Goal: Information Seeking & Learning: Learn about a topic

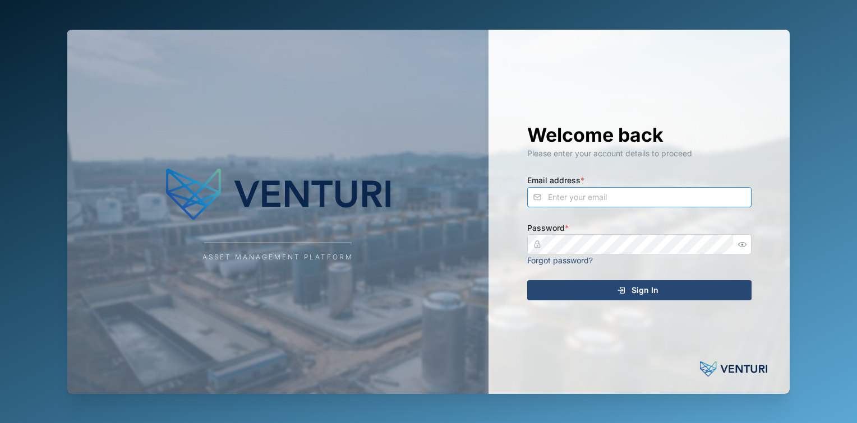
type input "[PERSON_NAME][EMAIL_ADDRESS][DOMAIN_NAME]"
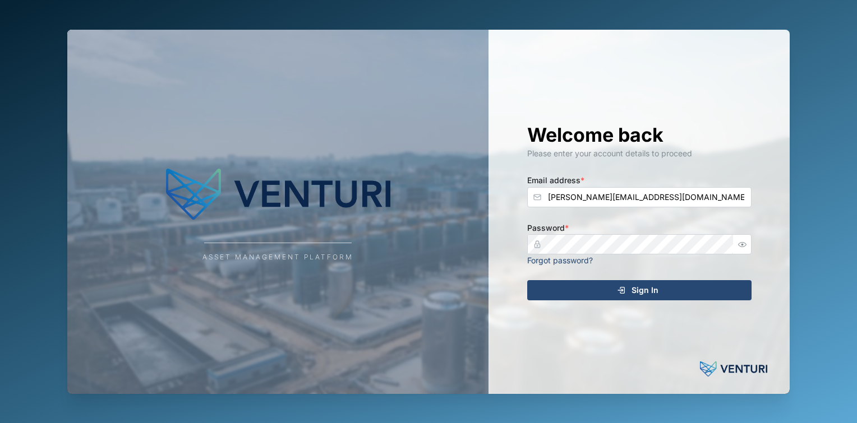
click at [592, 289] on div "Sign In" at bounding box center [637, 290] width 206 height 19
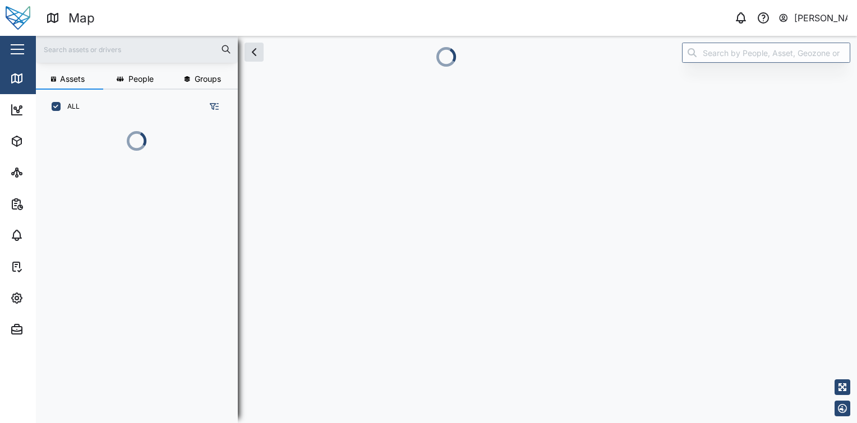
scroll to position [238, 175]
click at [21, 51] on button "button" at bounding box center [17, 49] width 19 height 19
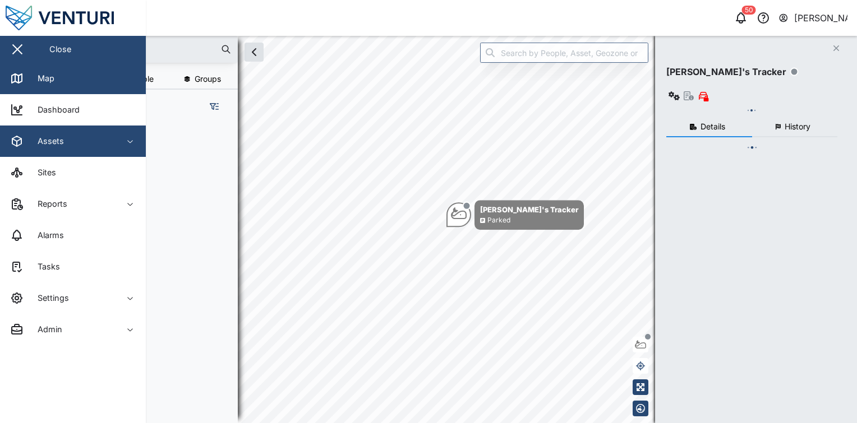
click at [67, 135] on div "Assets" at bounding box center [61, 141] width 102 height 13
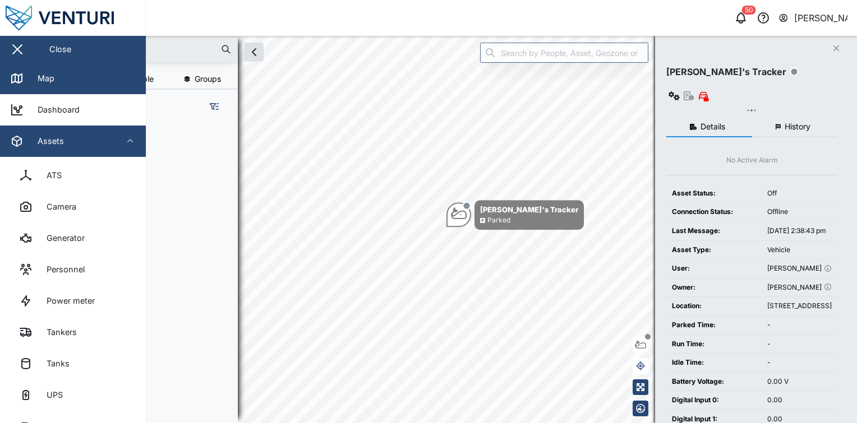
scroll to position [103, 0]
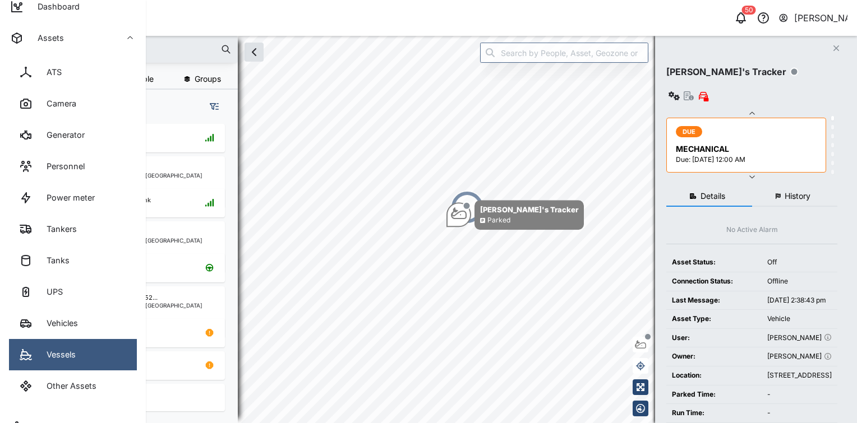
click at [75, 345] on link "Vessels" at bounding box center [73, 354] width 128 height 31
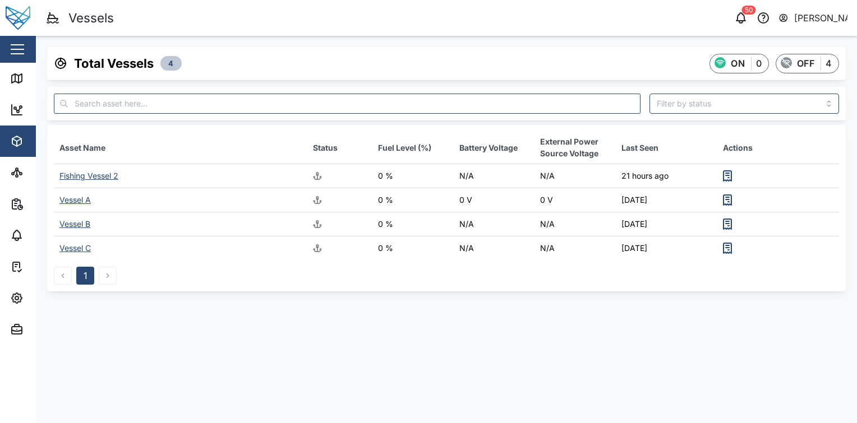
click at [101, 175] on div "Fishing Vessel 2" at bounding box center [88, 176] width 59 height 10
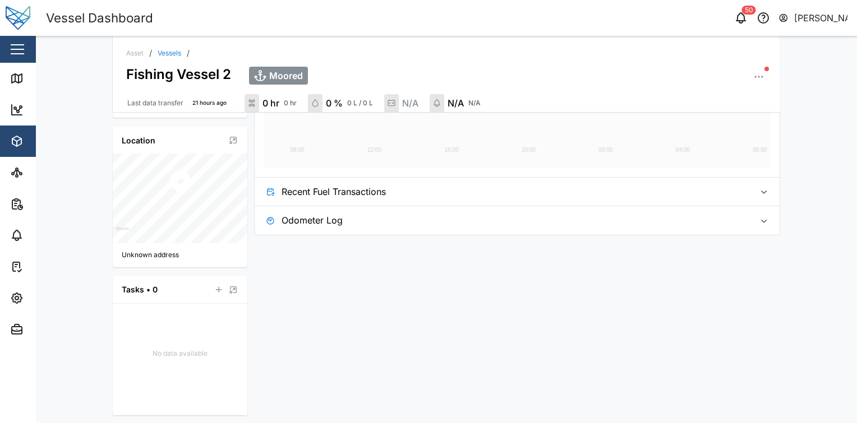
scroll to position [301, 0]
click at [366, 188] on span "Recent Fuel Transactions" at bounding box center [513, 191] width 464 height 28
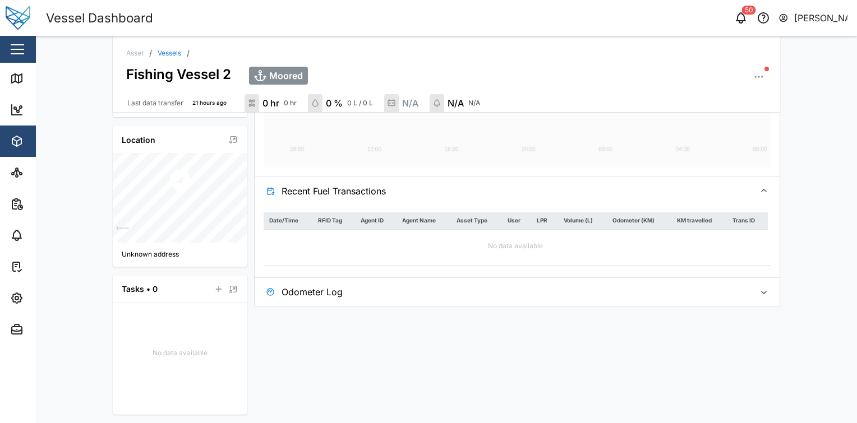
click at [381, 187] on span "Recent Fuel Transactions" at bounding box center [513, 191] width 464 height 28
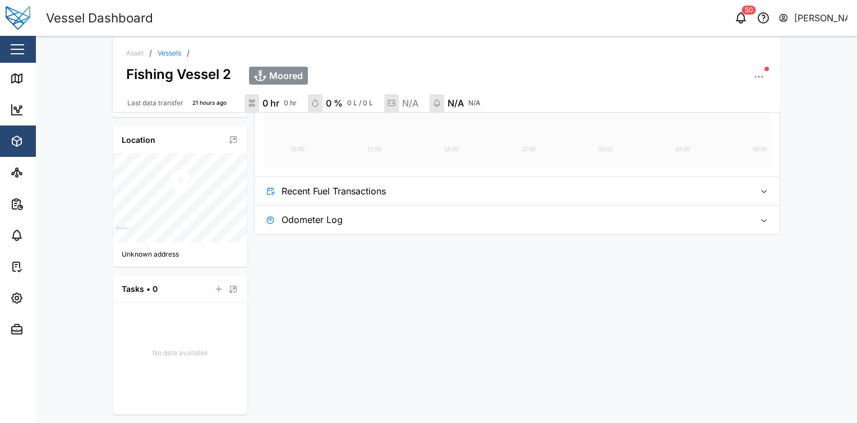
click at [382, 215] on span "Odometer Log" at bounding box center [513, 220] width 464 height 28
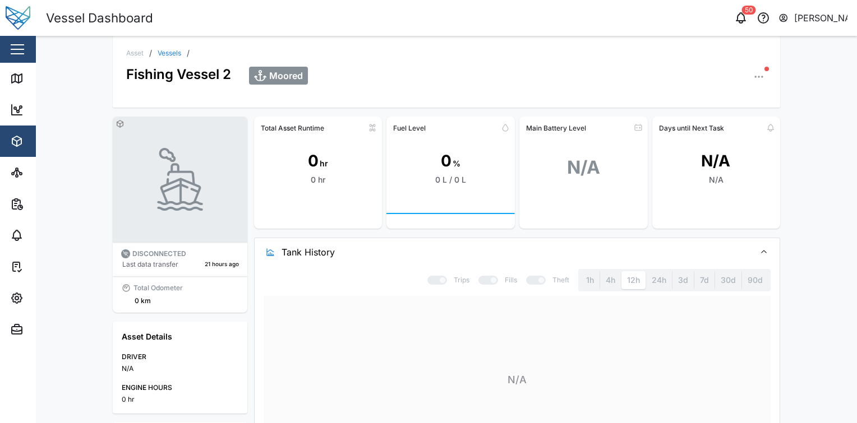
click at [756, 81] on icon "button" at bounding box center [758, 76] width 11 height 11
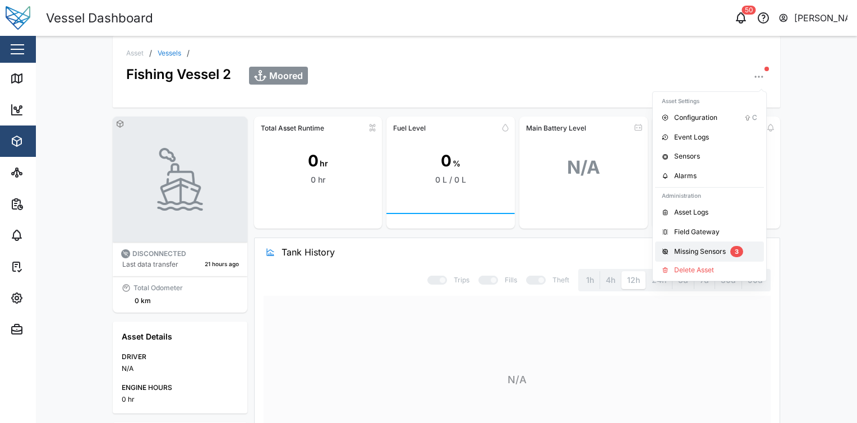
click at [720, 247] on div "Missing Sensors" at bounding box center [700, 252] width 52 height 11
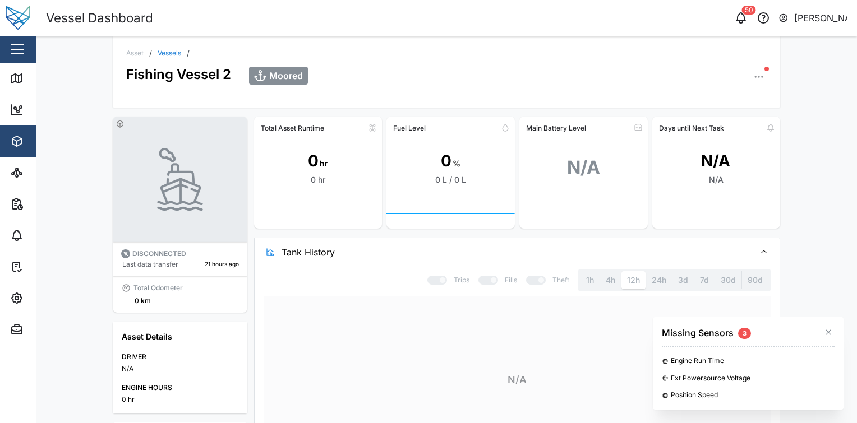
click at [604, 236] on div "Total Asset Runtime 0 hr 0 hr Fuel Level 0 % 0 L / 0 L Main Battery Level N/A D…" at bounding box center [517, 324] width 526 height 415
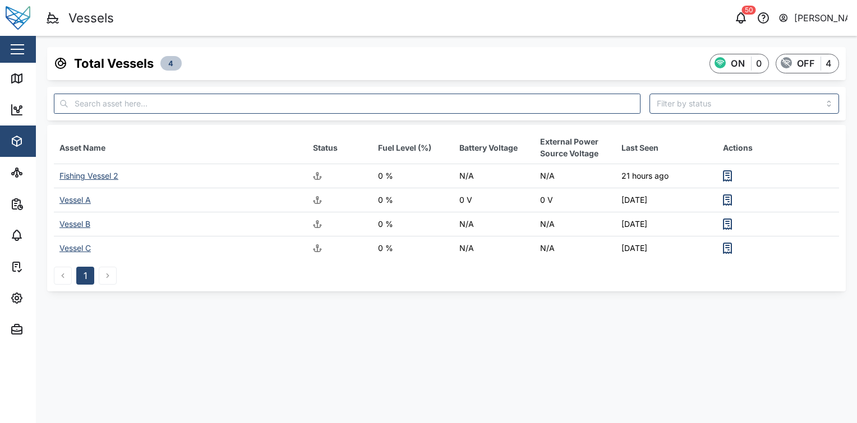
click at [117, 178] on div "Fishing Vessel 2" at bounding box center [88, 176] width 59 height 10
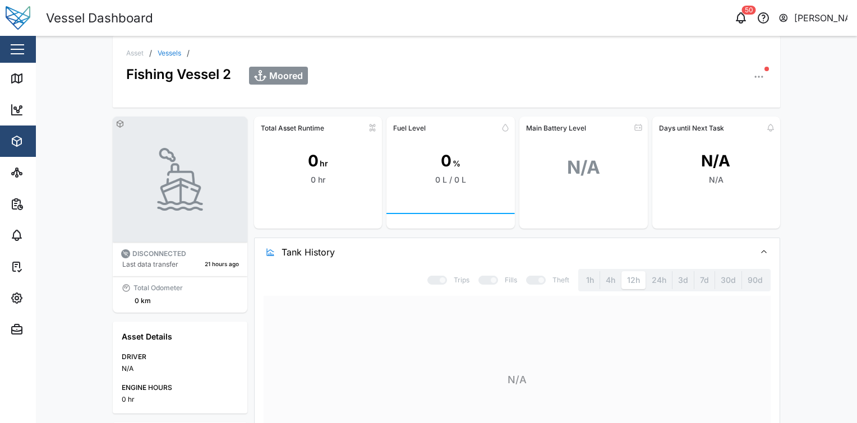
click at [761, 75] on button "button" at bounding box center [759, 77] width 16 height 16
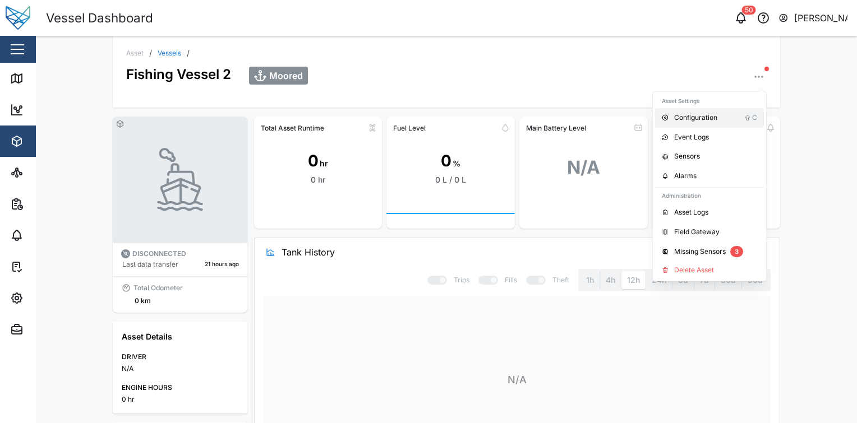
click at [726, 121] on div "Configuration" at bounding box center [709, 118] width 70 height 11
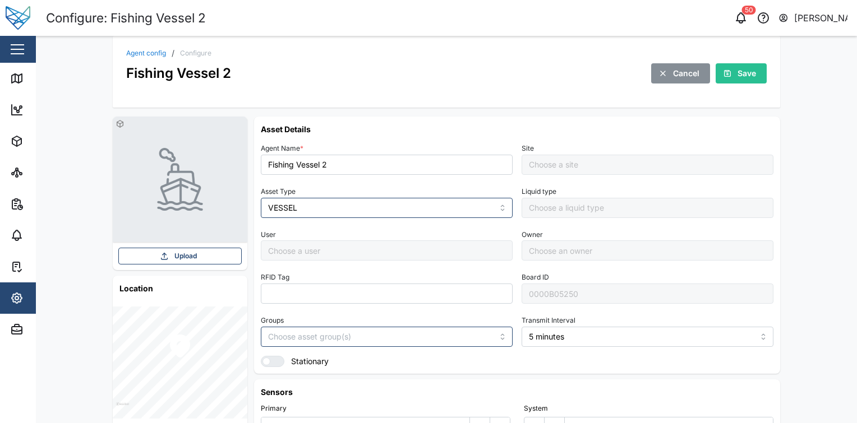
type input "Default Site"
click at [393, 209] on input "VESSEL" at bounding box center [387, 208] width 252 height 20
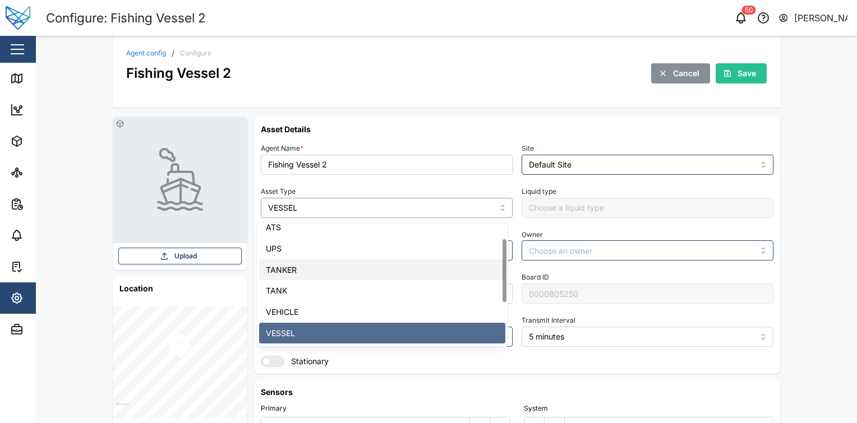
scroll to position [113, 0]
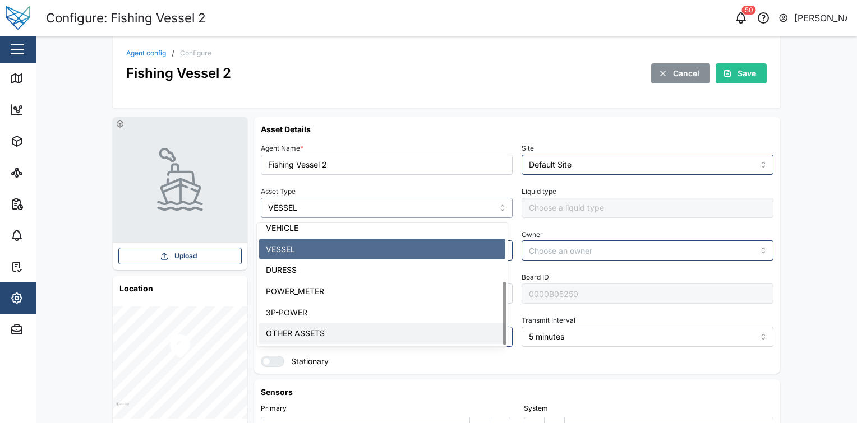
type input "OTHER ASSETS"
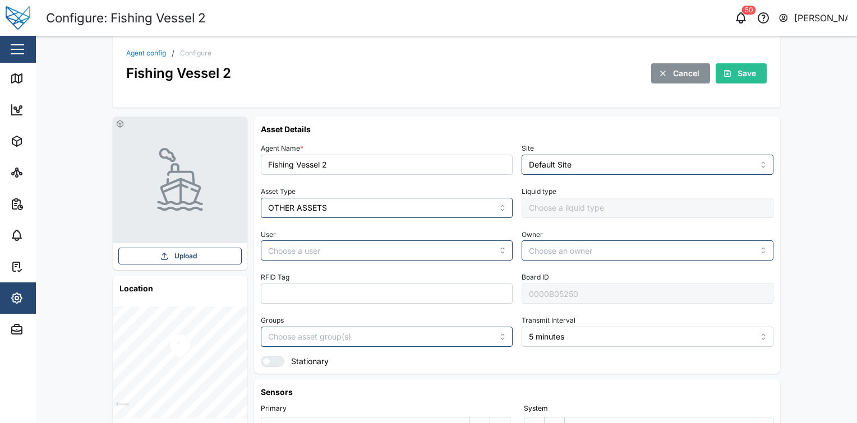
click at [754, 85] on div "Agent config / Configure Fishing Vessel 2 Cancel Save" at bounding box center [446, 72] width 667 height 72
click at [755, 67] on button "Save" at bounding box center [740, 73] width 51 height 20
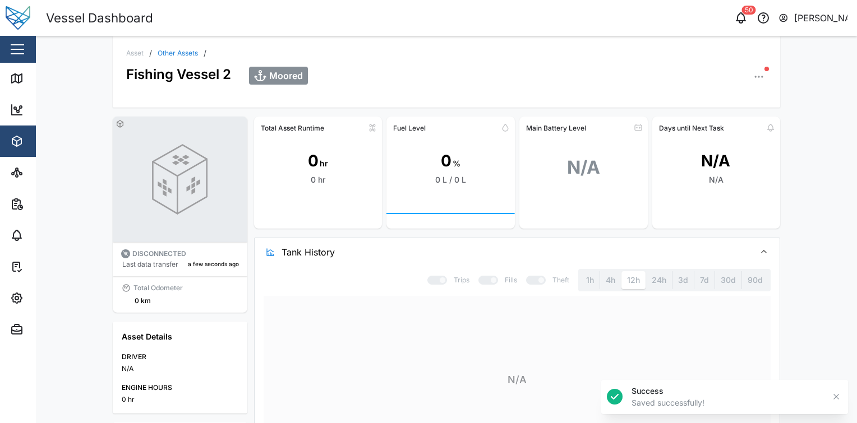
click at [186, 53] on link "Other Assets" at bounding box center [178, 53] width 40 height 7
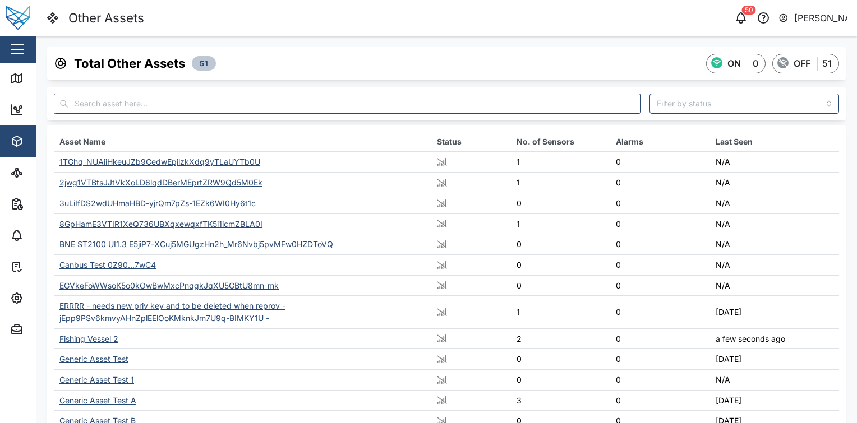
click at [24, 53] on button "button" at bounding box center [17, 49] width 19 height 19
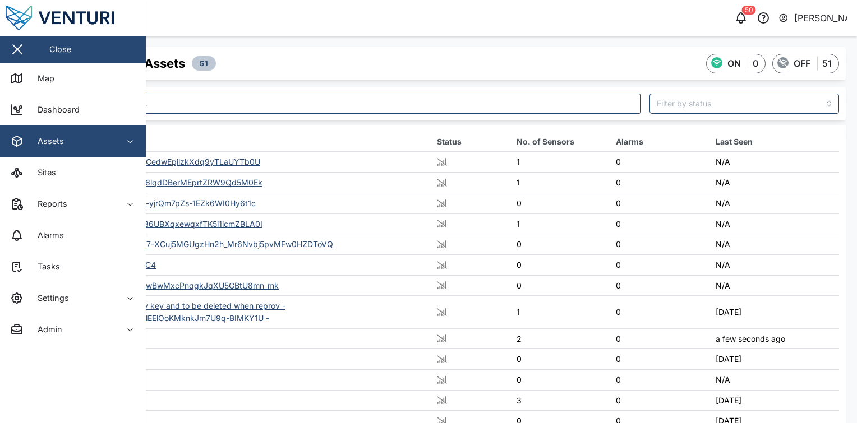
click at [72, 149] on span "Assets" at bounding box center [61, 141] width 102 height 31
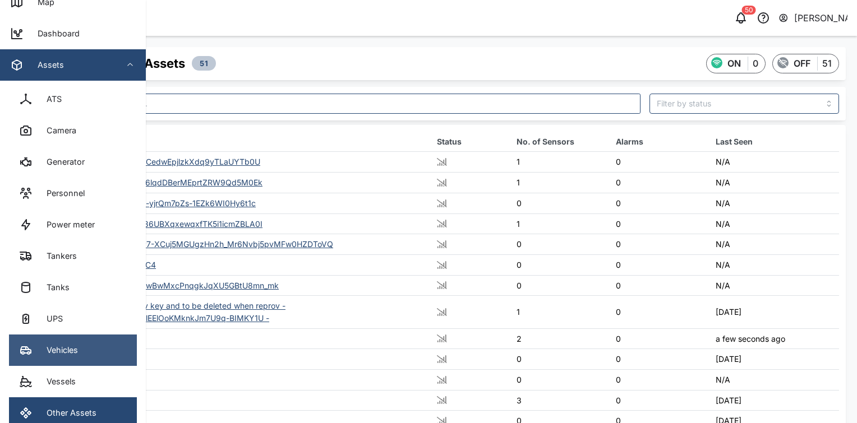
scroll to position [76, 0]
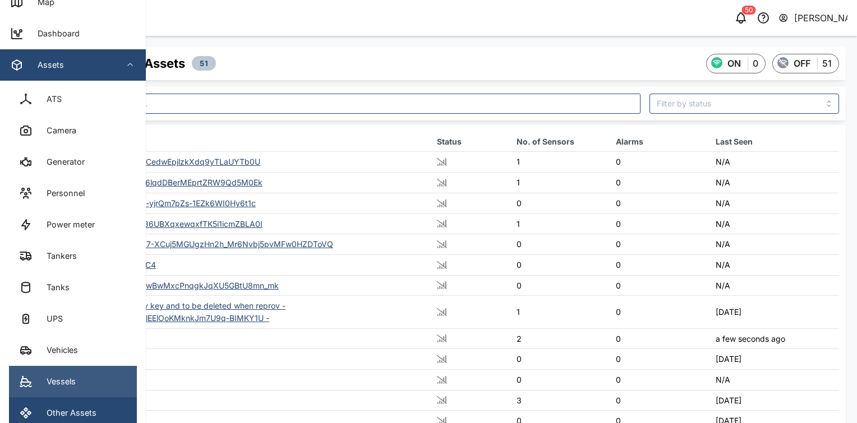
click at [86, 385] on link "Vessels" at bounding box center [73, 381] width 128 height 31
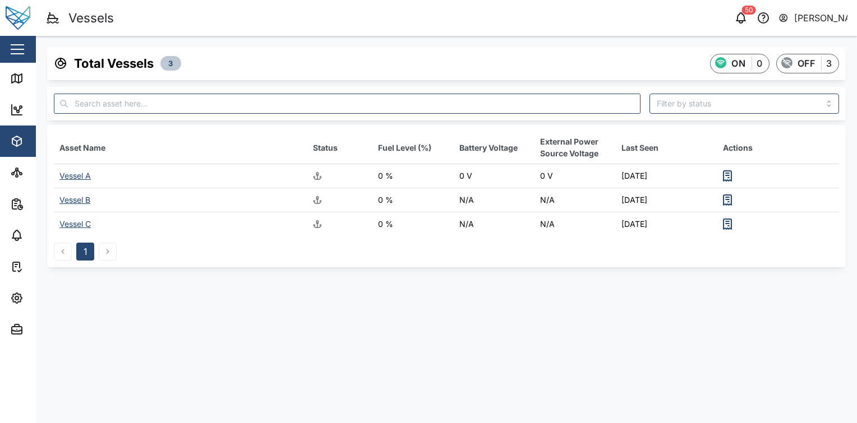
click at [90, 175] on div "Vessel A" at bounding box center [74, 176] width 31 height 10
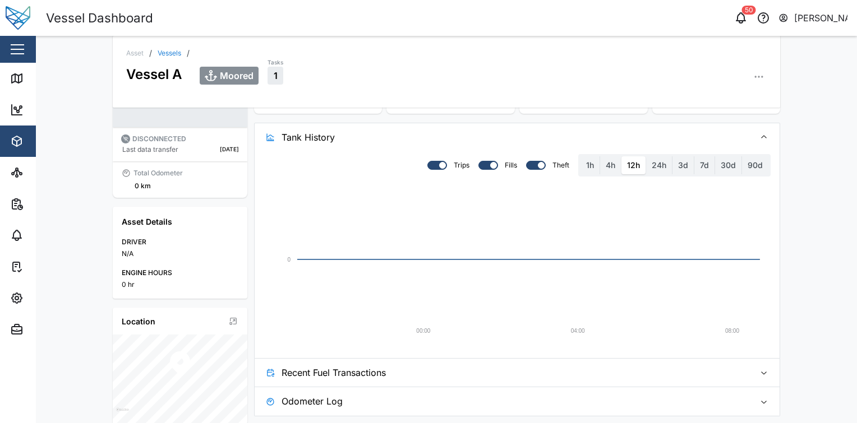
scroll to position [58, 0]
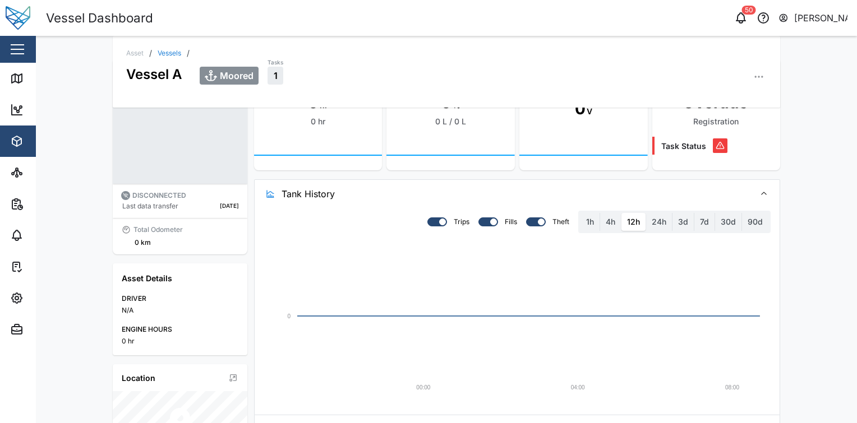
click at [506, 195] on span "Tank History" at bounding box center [513, 194] width 464 height 28
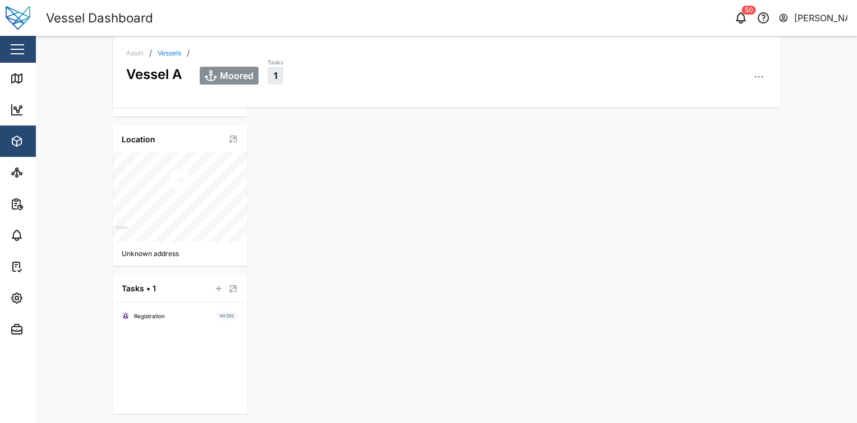
scroll to position [0, 0]
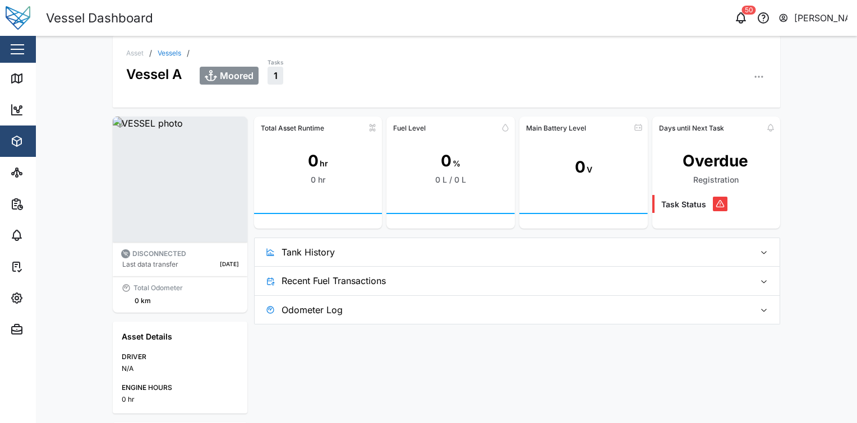
click at [28, 41] on div "Close" at bounding box center [73, 49] width 146 height 27
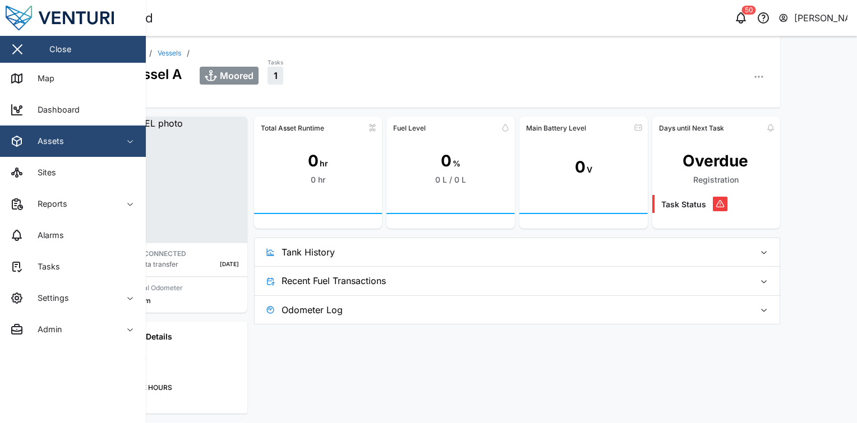
click at [54, 140] on div "Assets" at bounding box center [46, 141] width 35 height 12
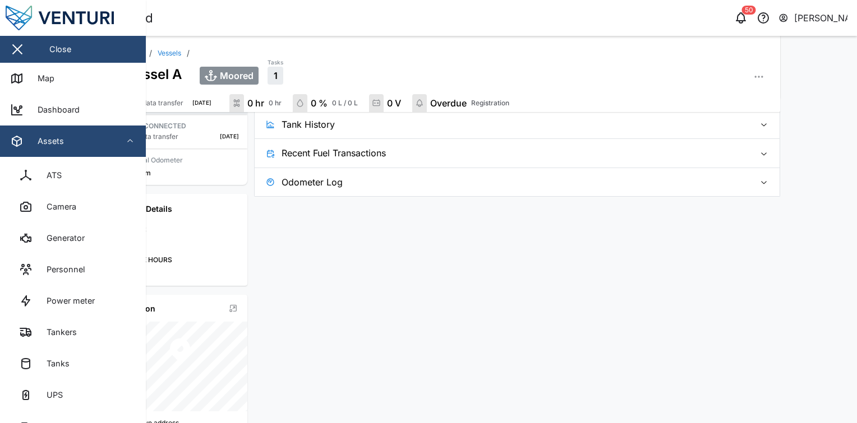
scroll to position [137, 0]
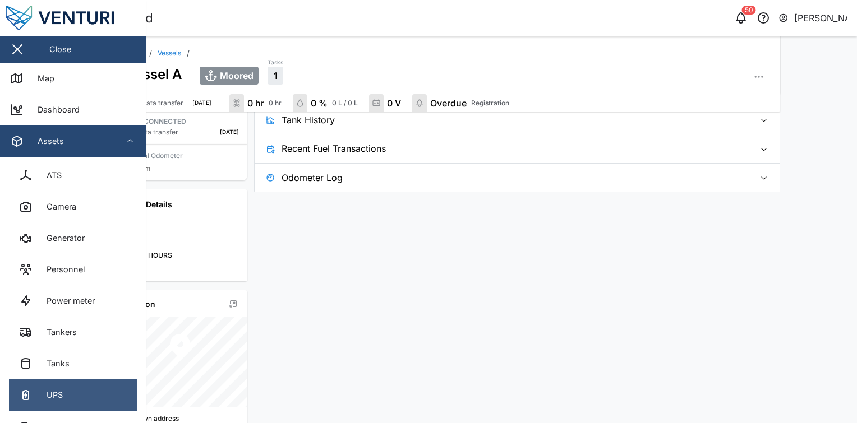
click at [71, 388] on link "UPS" at bounding box center [73, 395] width 128 height 31
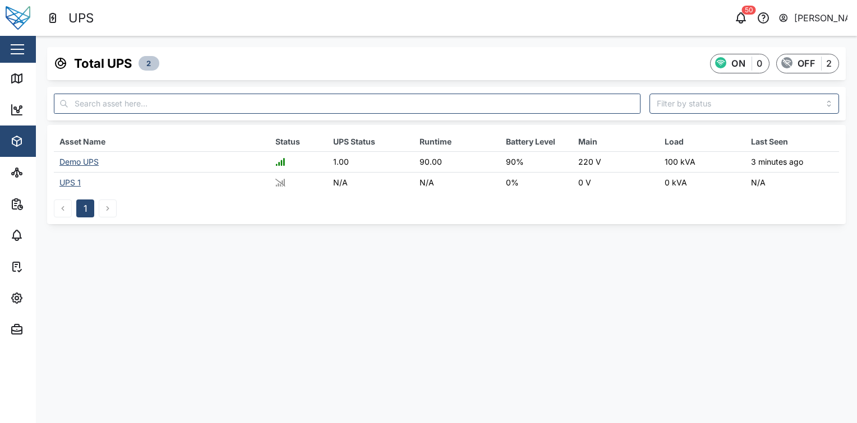
click at [87, 163] on div "Demo UPS" at bounding box center [78, 162] width 39 height 10
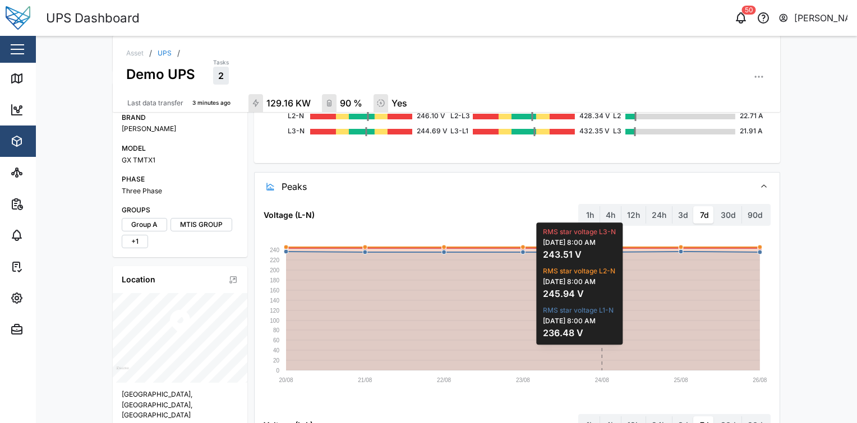
scroll to position [215, 0]
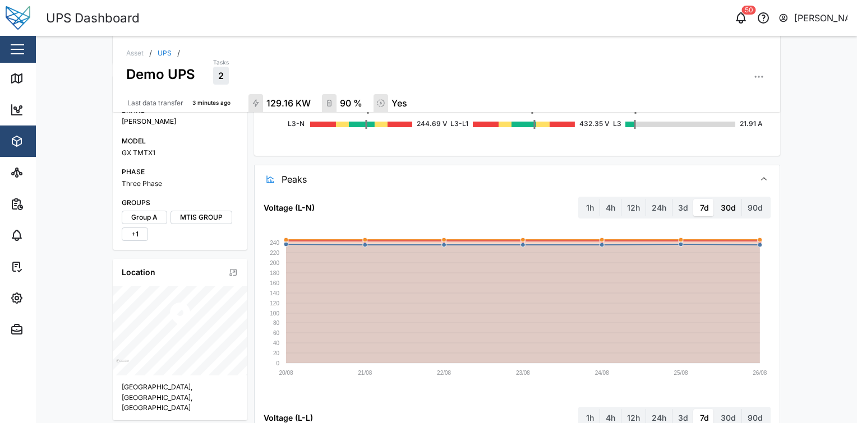
click at [721, 209] on label "30d" at bounding box center [728, 208] width 26 height 18
click at [715, 199] on days "30d" at bounding box center [715, 199] width 0 height 0
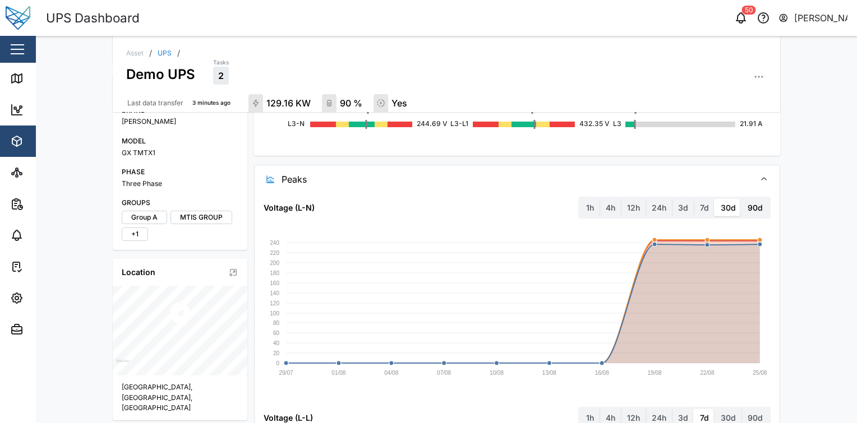
click at [749, 205] on label "90d" at bounding box center [755, 208] width 26 height 18
click at [742, 199] on days "90d" at bounding box center [742, 199] width 0 height 0
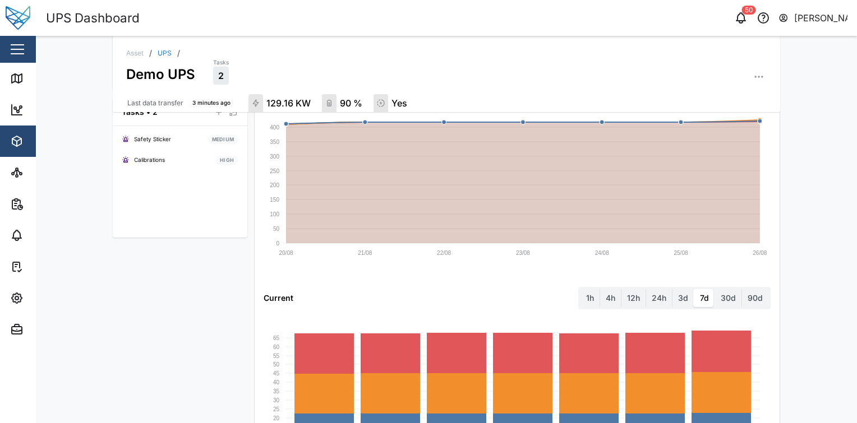
scroll to position [0, 0]
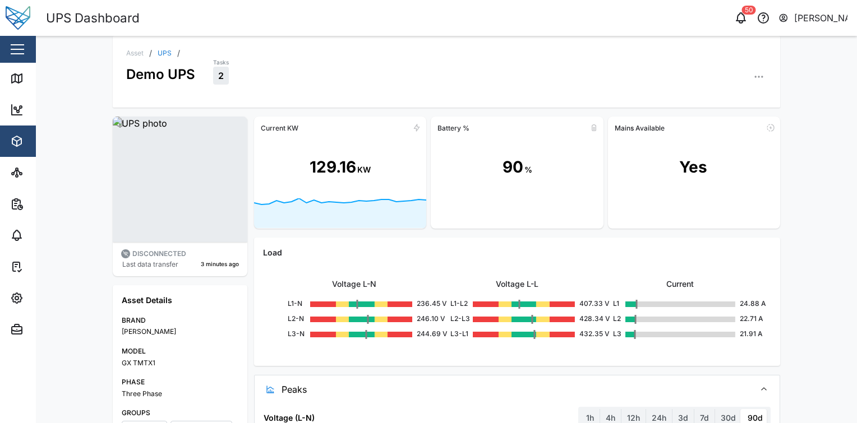
click at [164, 50] on link "UPS" at bounding box center [165, 53] width 14 height 7
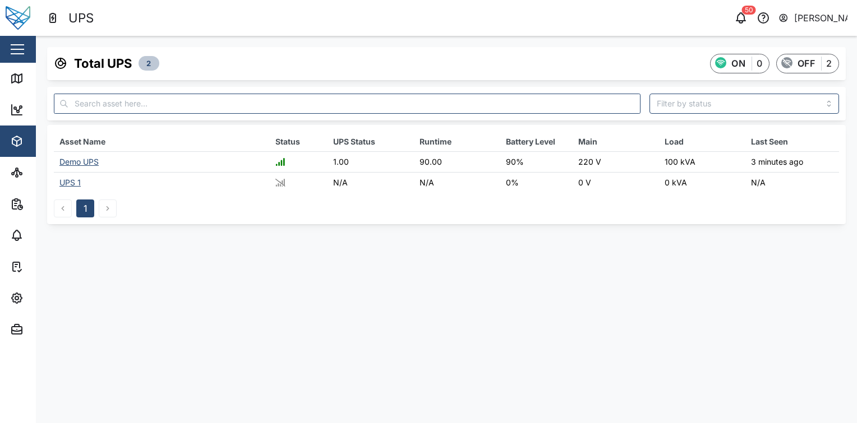
click at [90, 161] on div "Demo UPS" at bounding box center [78, 162] width 39 height 10
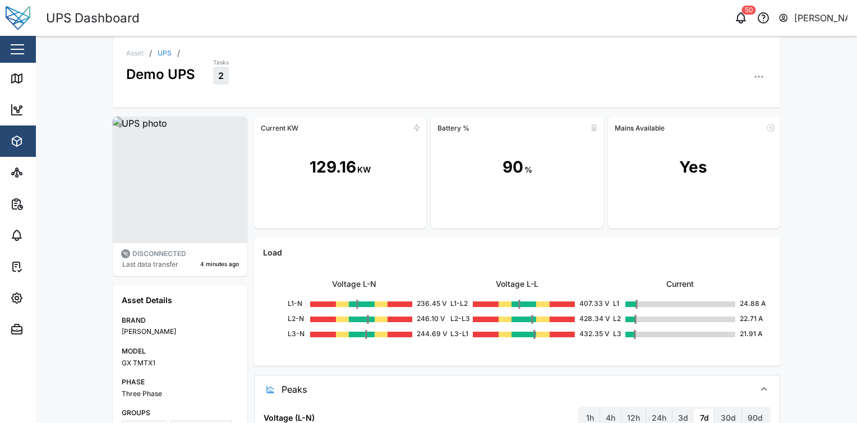
click at [161, 47] on div "Asset / UPS / Demo UPS Tasks 2" at bounding box center [446, 72] width 667 height 72
click at [161, 50] on link "UPS" at bounding box center [165, 53] width 14 height 7
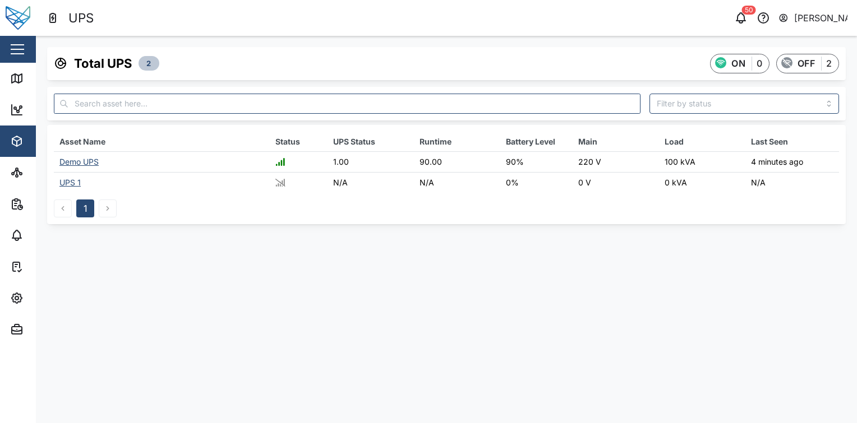
click at [74, 166] on div "Demo UPS" at bounding box center [78, 162] width 39 height 10
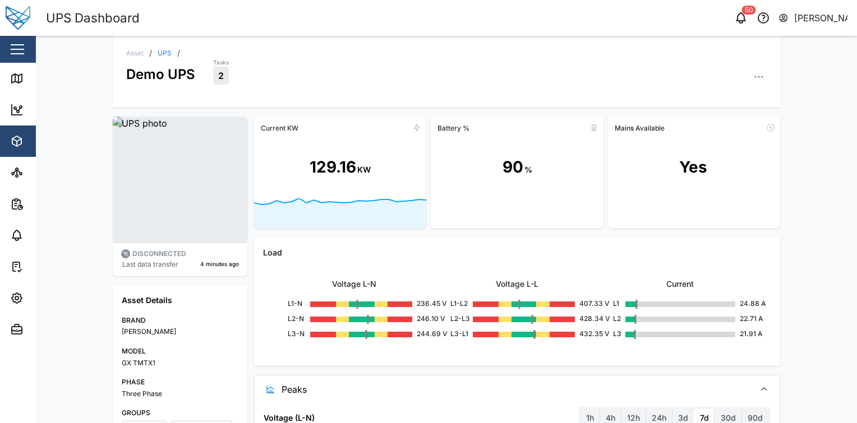
click at [164, 54] on link "UPS" at bounding box center [165, 53] width 14 height 7
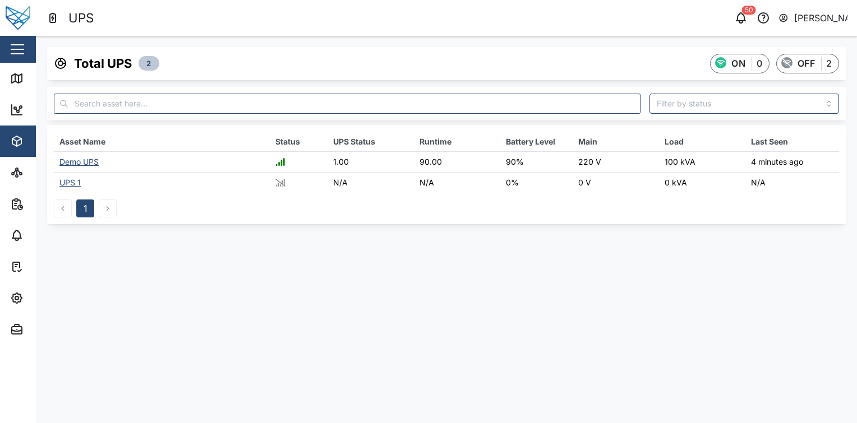
click at [75, 179] on div "UPS 1" at bounding box center [69, 183] width 21 height 10
click at [76, 180] on div "UPS 1" at bounding box center [69, 183] width 21 height 10
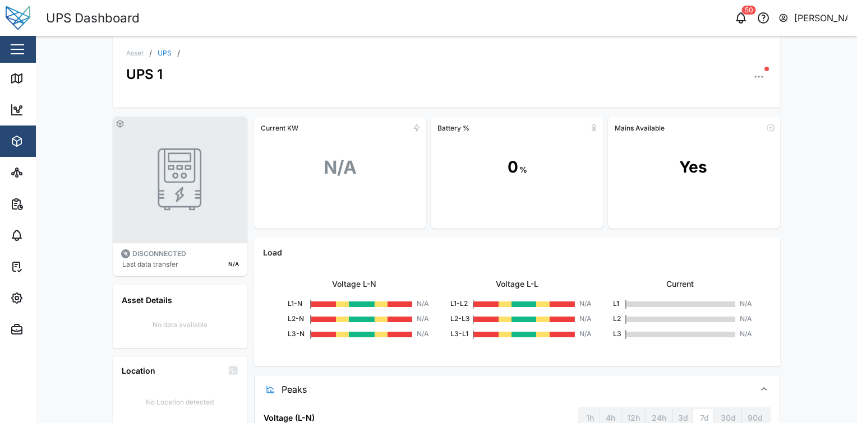
click at [165, 55] on link "UPS" at bounding box center [165, 53] width 14 height 7
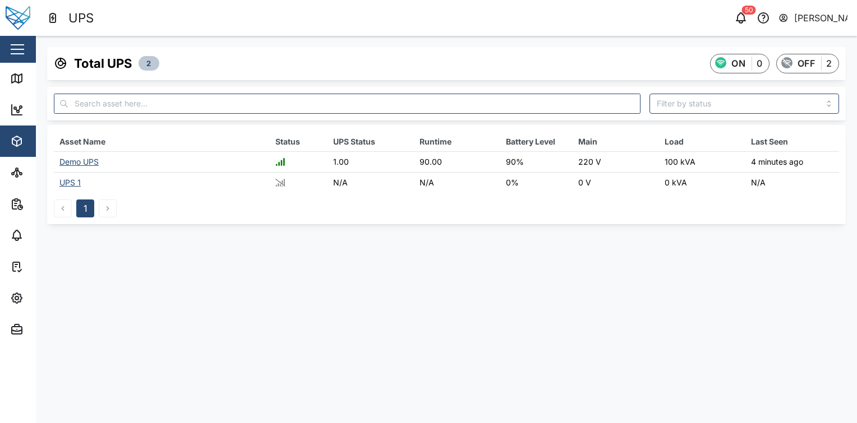
click at [83, 161] on div "Demo UPS" at bounding box center [78, 162] width 39 height 10
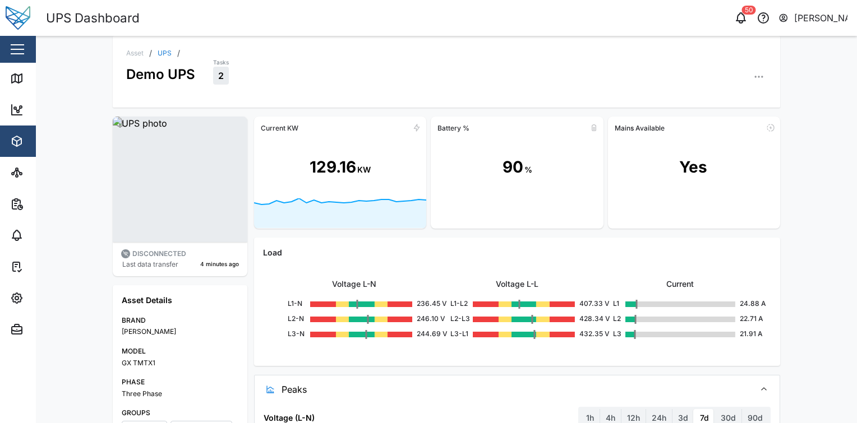
click at [164, 53] on link "UPS" at bounding box center [165, 53] width 14 height 7
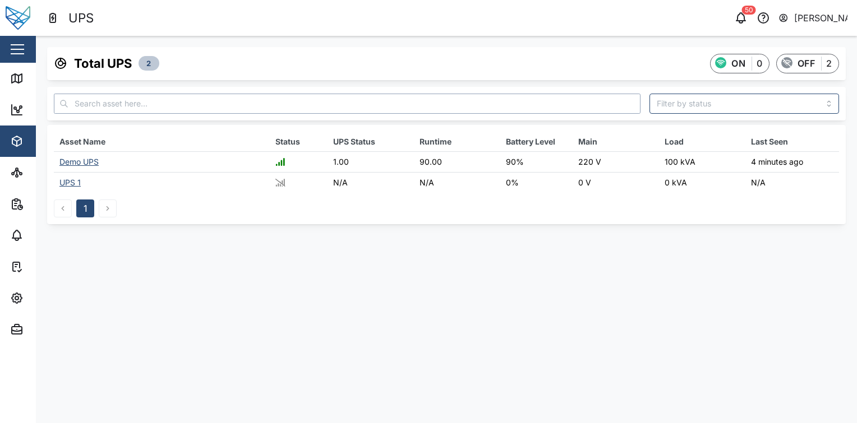
click at [311, 101] on input "text" at bounding box center [347, 104] width 587 height 20
type input "asd"
click at [361, 233] on div "Total UPS 2 ON 0 OFF 2 Asset Name Status UPS Status Runtime Battery Level Main …" at bounding box center [446, 136] width 821 height 200
click at [84, 163] on div "Demo UPS" at bounding box center [78, 162] width 39 height 10
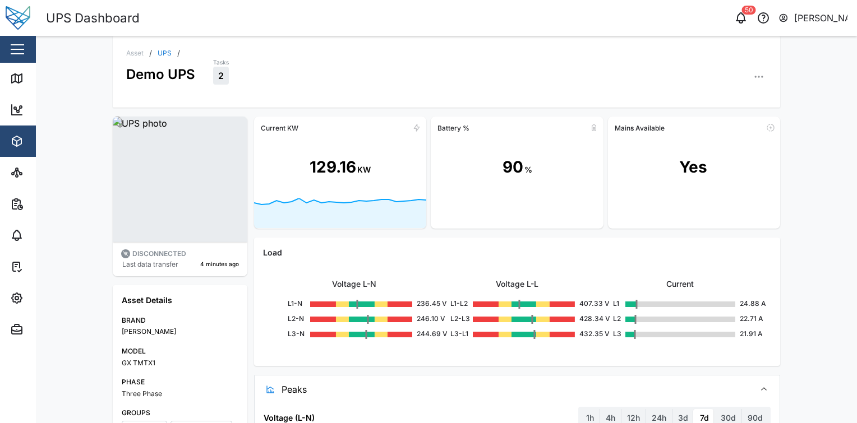
click at [158, 50] on link "UPS" at bounding box center [165, 53] width 14 height 7
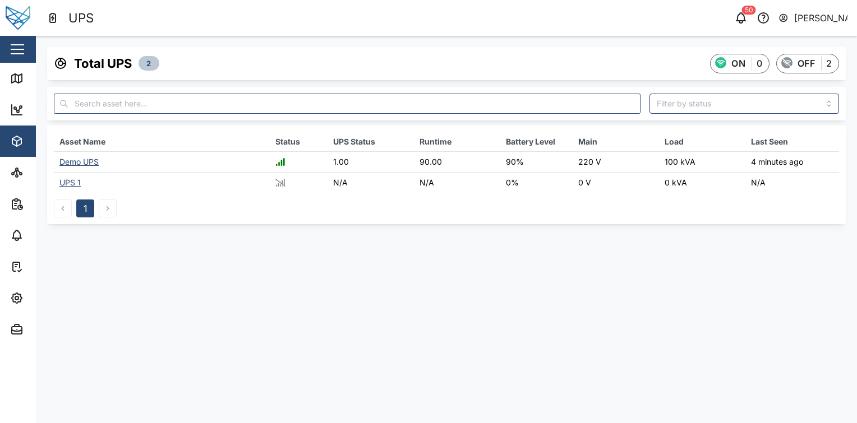
click at [21, 45] on button "button" at bounding box center [17, 49] width 19 height 19
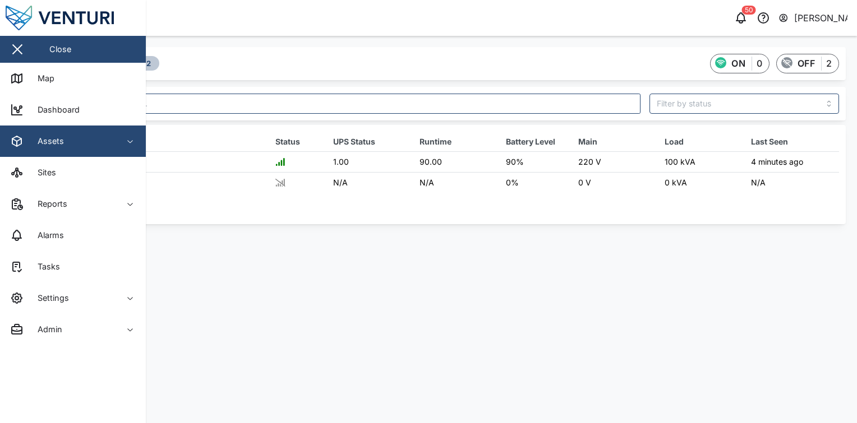
click at [61, 150] on span "Assets" at bounding box center [61, 141] width 102 height 31
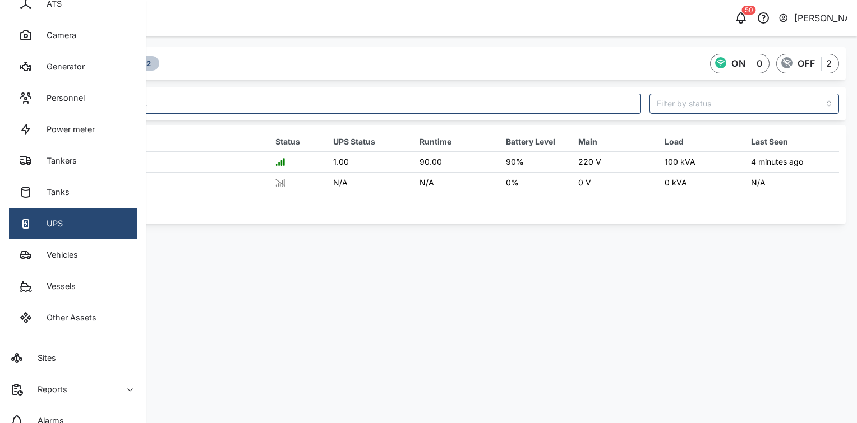
scroll to position [195, 0]
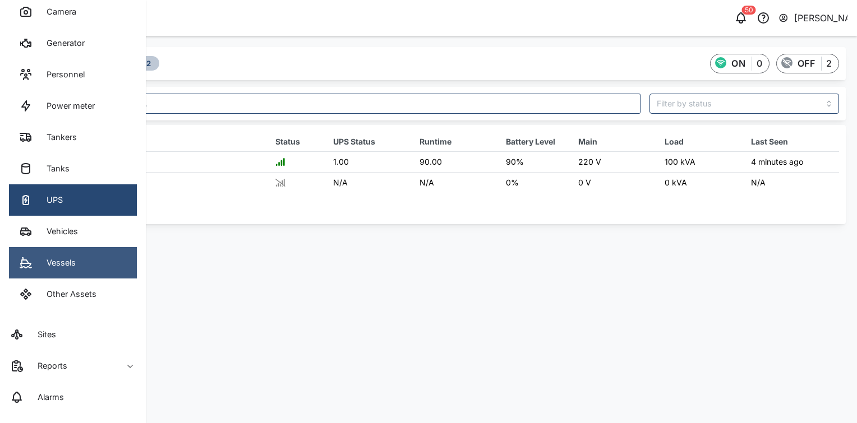
click at [80, 260] on link "Vessels" at bounding box center [73, 262] width 128 height 31
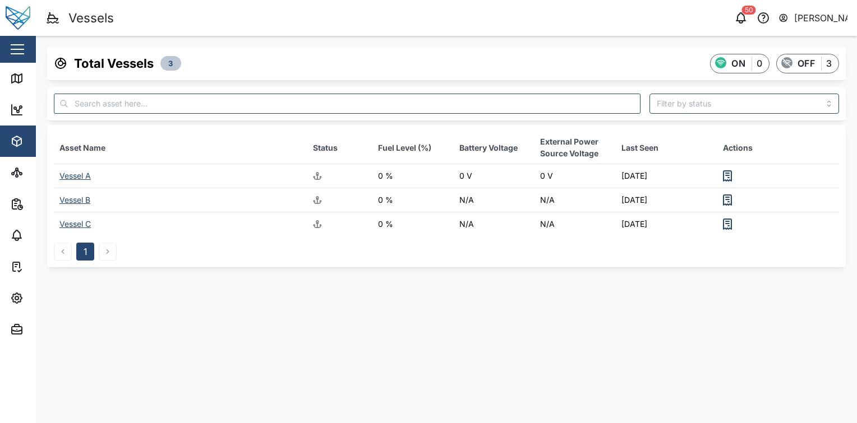
click at [84, 173] on div "Vessel A" at bounding box center [74, 176] width 31 height 10
click at [726, 178] on icon "button" at bounding box center [727, 175] width 13 height 13
